Goal: Task Accomplishment & Management: Manage account settings

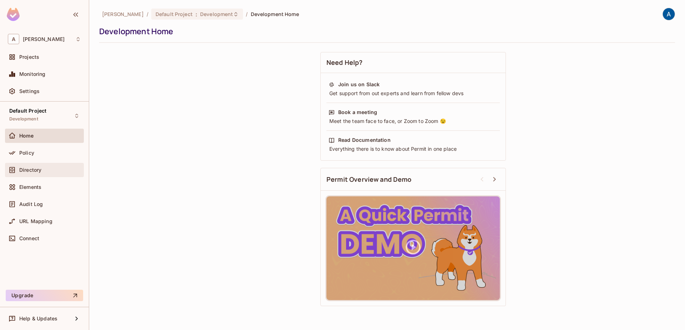
click at [30, 168] on span "Directory" at bounding box center [30, 170] width 22 height 6
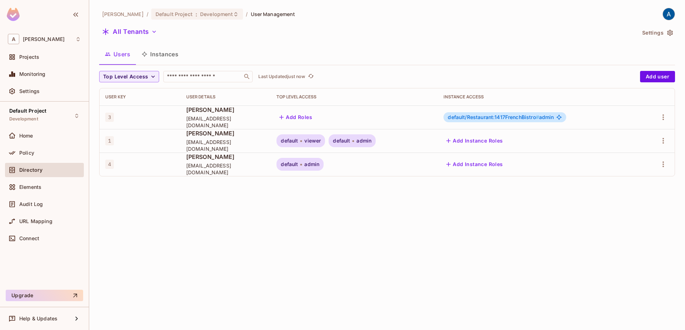
click at [167, 54] on button "Instances" at bounding box center [160, 54] width 48 height 18
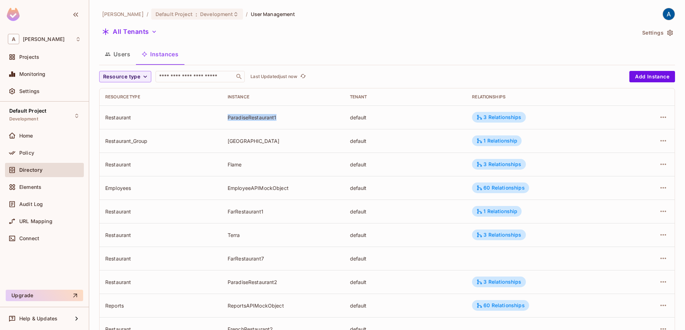
drag, startPoint x: 233, startPoint y: 116, endPoint x: 276, endPoint y: 120, distance: 43.7
click at [276, 120] on tr "Restaurant ParadiseRestaurant1 default 3 Relationships" at bounding box center [387, 118] width 575 height 24
click at [669, 116] on button "button" at bounding box center [663, 117] width 11 height 11
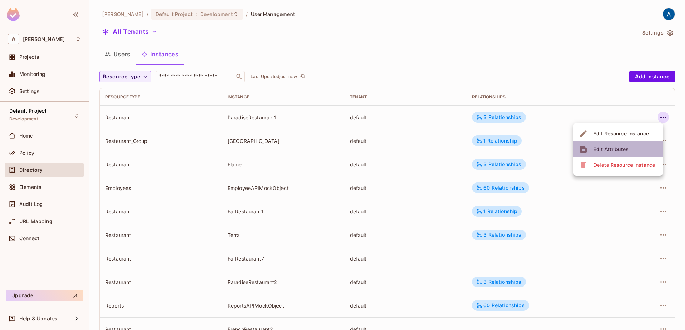
click at [610, 147] on div "Edit Attributes" at bounding box center [611, 149] width 35 height 7
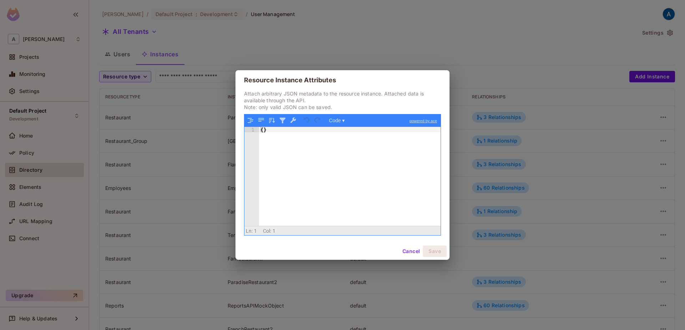
click at [409, 251] on button "Cancel" at bounding box center [411, 251] width 23 height 11
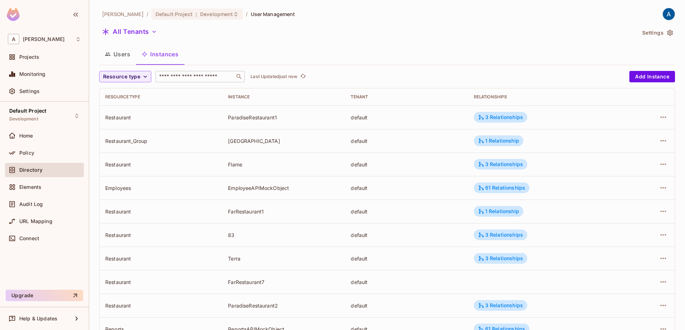
click at [195, 73] on div "​" at bounding box center [200, 76] width 89 height 11
type input "****"
click at [233, 14] on icon at bounding box center [236, 14] width 6 height 6
click at [392, 48] on div "Users Instances" at bounding box center [387, 54] width 576 height 18
click at [666, 142] on icon "button" at bounding box center [663, 141] width 9 height 9
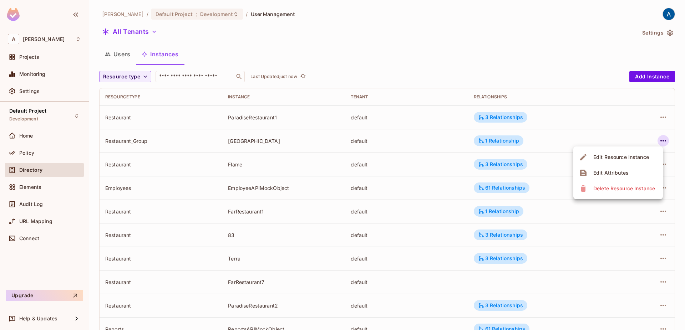
click at [608, 124] on div at bounding box center [342, 165] width 685 height 330
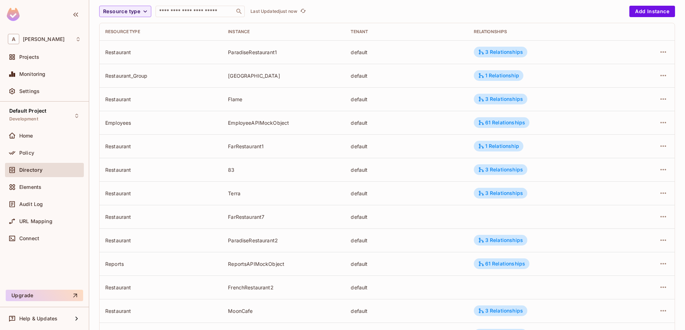
scroll to position [81, 0]
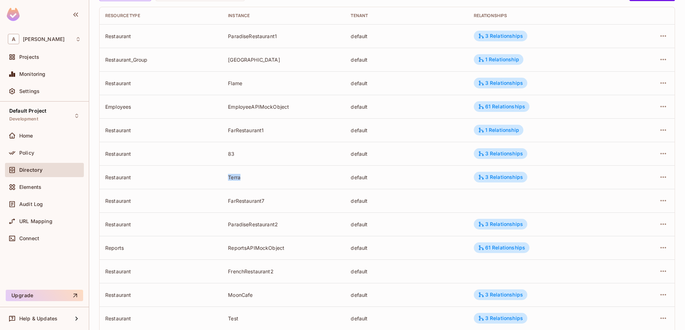
drag, startPoint x: 254, startPoint y: 178, endPoint x: 226, endPoint y: 172, distance: 28.9
click at [228, 174] on div "Terra" at bounding box center [283, 177] width 111 height 7
copy tr "Terra"
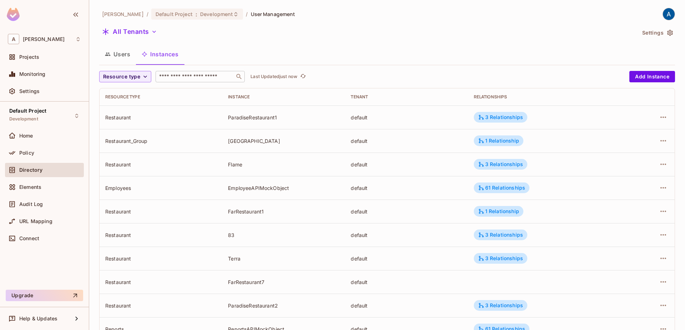
click at [197, 74] on input "text" at bounding box center [195, 76] width 75 height 7
paste input "*****"
type input "*****"
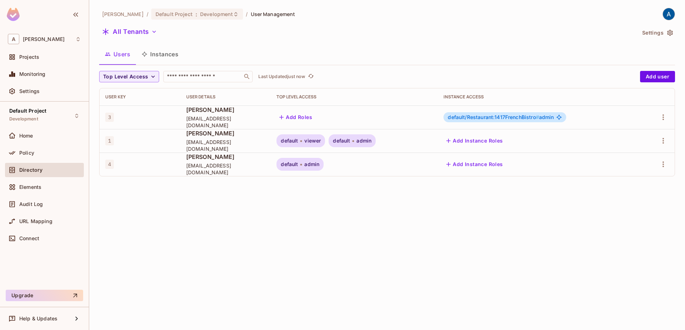
click at [165, 57] on button "Instances" at bounding box center [160, 54] width 48 height 18
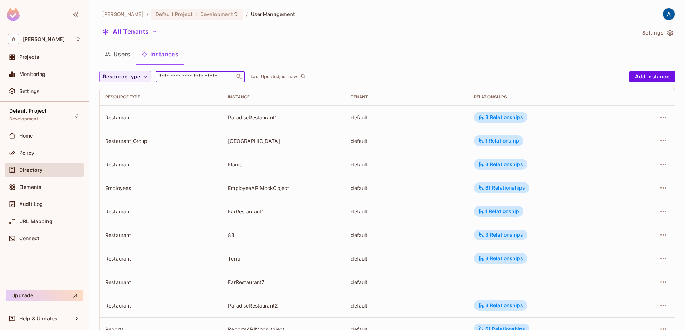
click at [176, 80] on input "text" at bounding box center [195, 76] width 75 height 7
type input "*********"
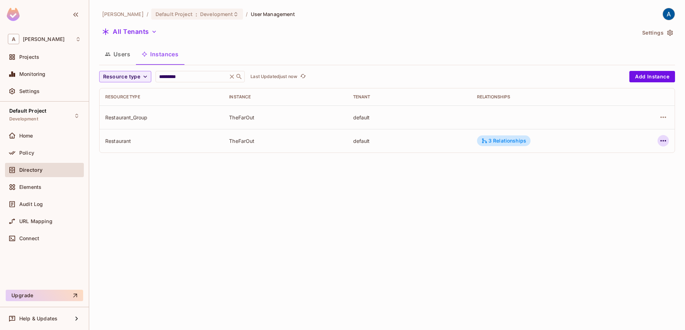
click at [664, 146] on button "button" at bounding box center [663, 140] width 11 height 11
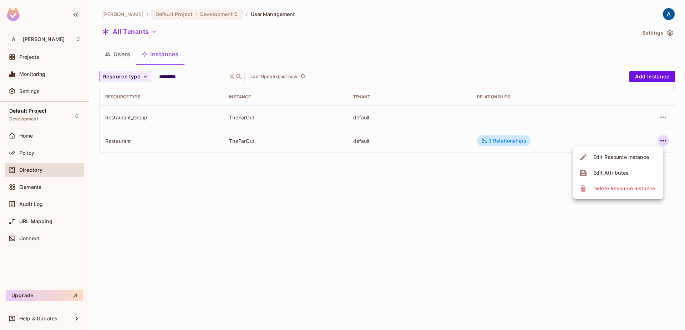
click at [616, 155] on div "Edit Resource Instance" at bounding box center [622, 157] width 56 height 7
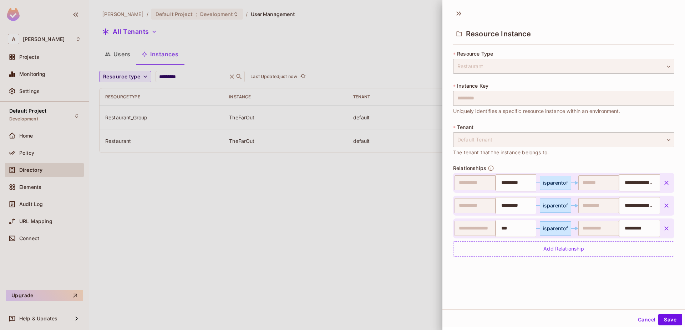
click at [638, 320] on button "Cancel" at bounding box center [646, 319] width 23 height 11
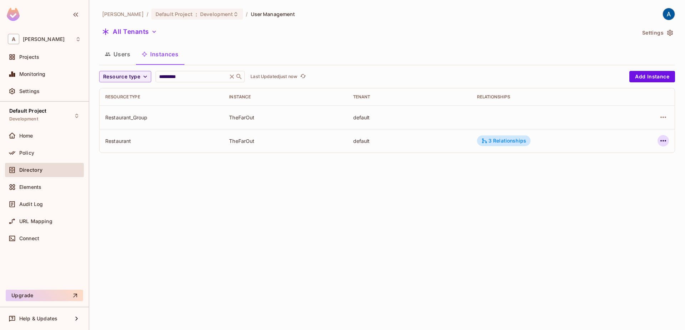
click at [662, 142] on icon "button" at bounding box center [663, 141] width 9 height 9
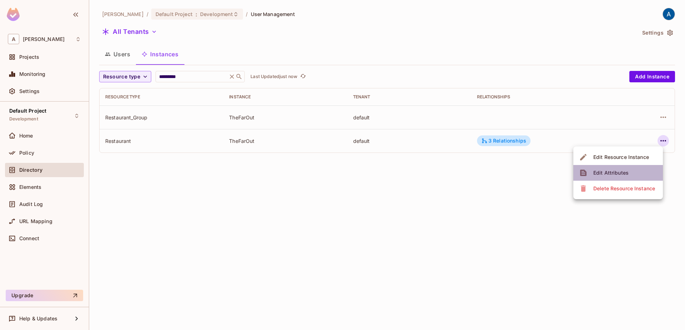
click at [630, 175] on span "Edit Attributes" at bounding box center [611, 172] width 40 height 11
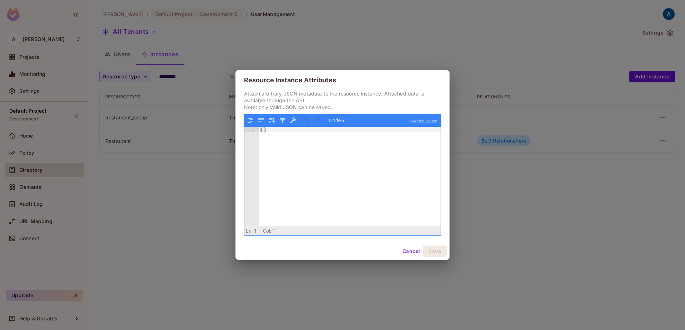
click at [418, 248] on button "Cancel" at bounding box center [411, 251] width 23 height 11
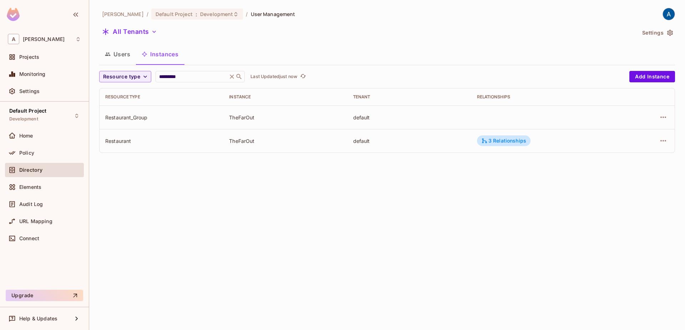
click at [651, 159] on div "Aman Sharma / Default Project : Development / User Management All Tenants Setti…" at bounding box center [387, 165] width 596 height 330
click at [662, 145] on icon "button" at bounding box center [663, 141] width 9 height 9
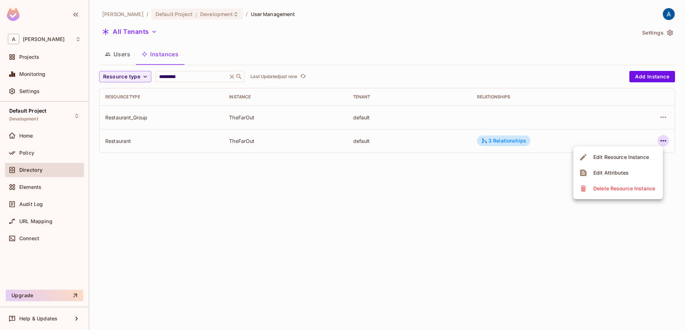
click at [621, 175] on div "Edit Attributes" at bounding box center [611, 173] width 35 height 7
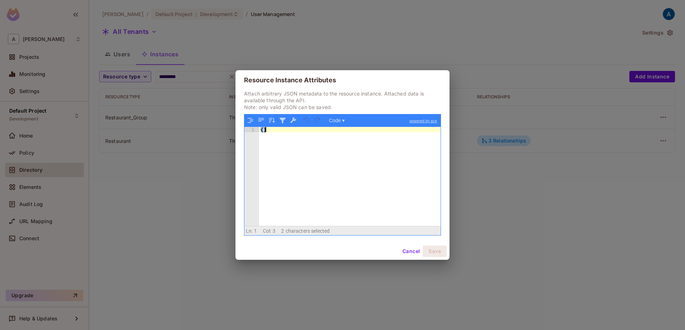
drag, startPoint x: 261, startPoint y: 130, endPoint x: 283, endPoint y: 131, distance: 22.1
click at [283, 131] on div "{ }" at bounding box center [350, 182] width 182 height 110
click at [417, 253] on button "Cancel" at bounding box center [411, 251] width 23 height 11
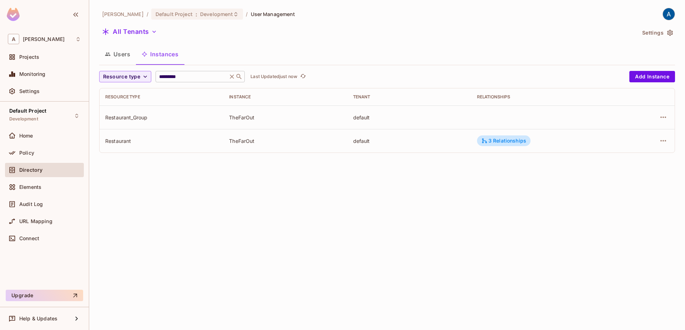
click at [234, 76] on icon at bounding box center [232, 77] width 4 height 4
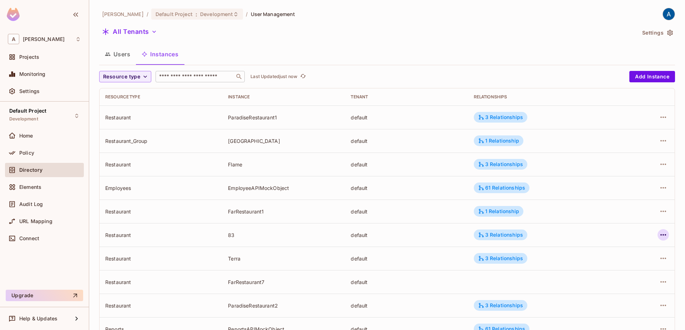
click at [663, 239] on icon "button" at bounding box center [663, 235] width 9 height 9
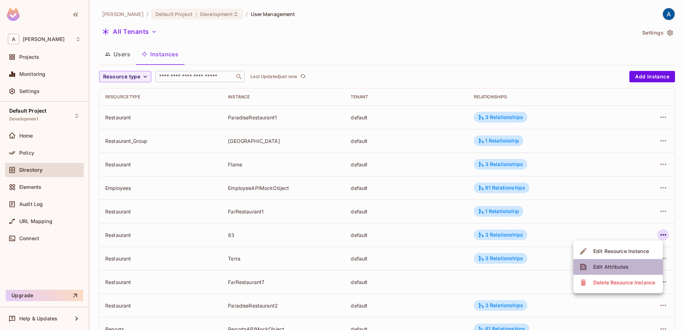
click at [608, 262] on span "Edit Attributes" at bounding box center [611, 267] width 40 height 11
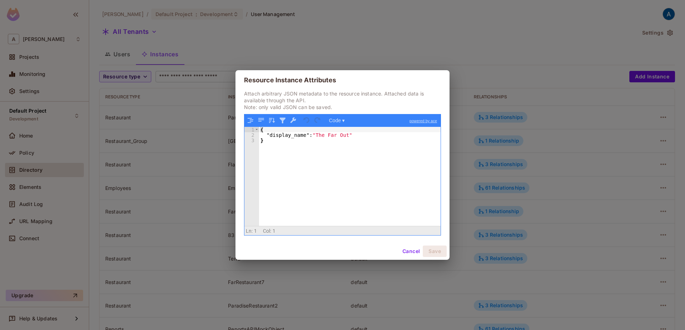
click at [404, 252] on button "Cancel" at bounding box center [411, 251] width 23 height 11
